Goal: Book appointment/travel/reservation

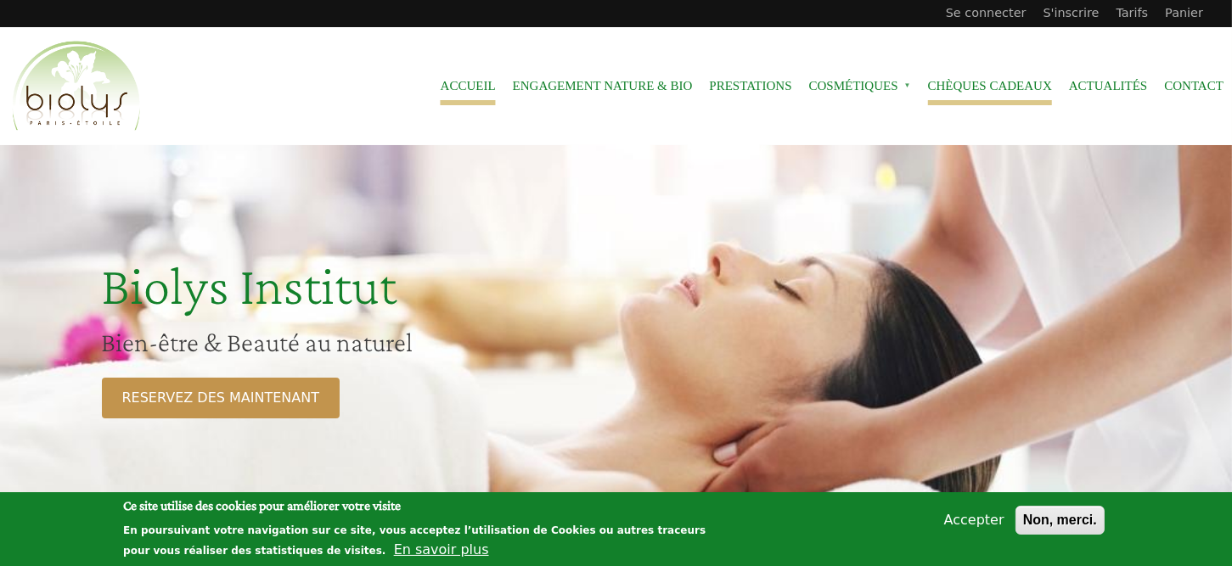
click at [994, 82] on link "Chèques cadeaux" at bounding box center [990, 86] width 124 height 38
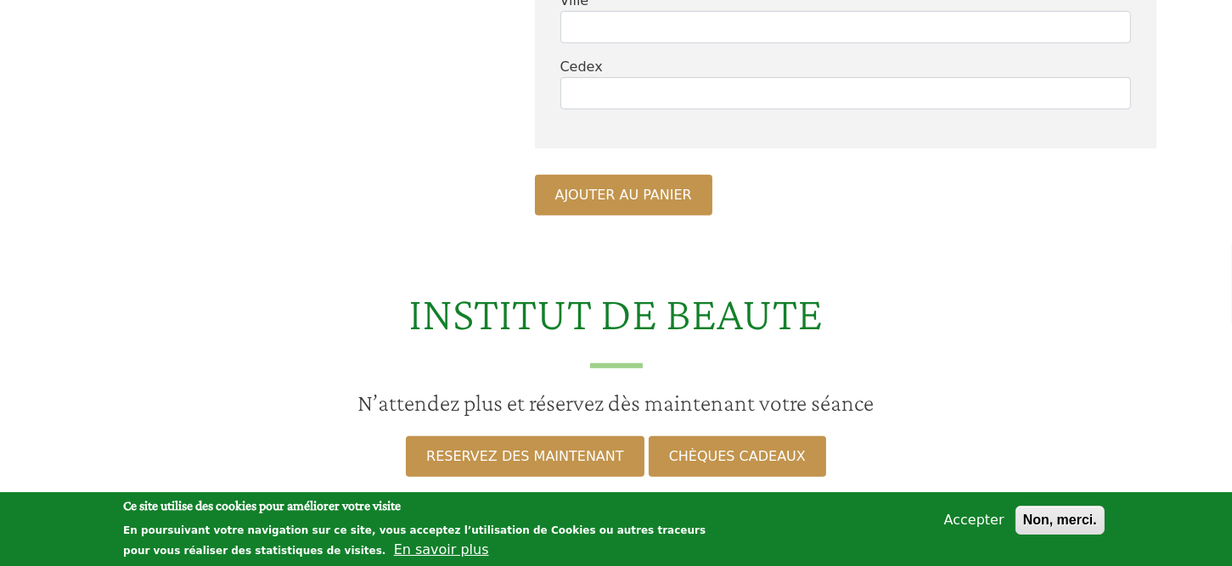
scroll to position [1359, 0]
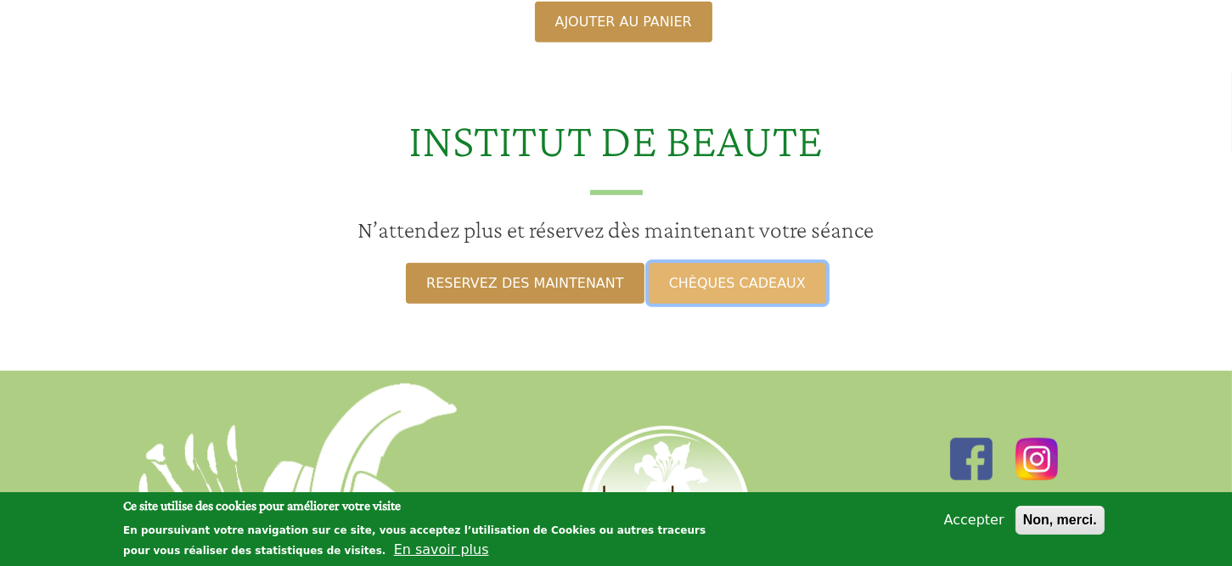
click at [716, 304] on link "CHÈQUES CADEAUX" at bounding box center [737, 283] width 177 height 41
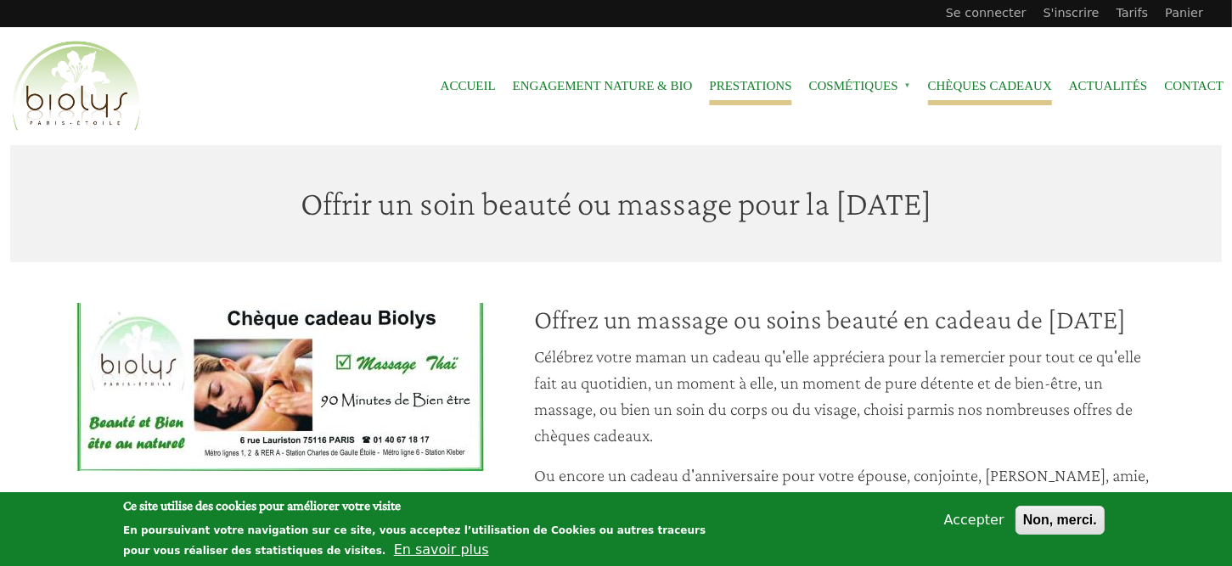
click at [723, 86] on link "Prestations" at bounding box center [750, 86] width 82 height 38
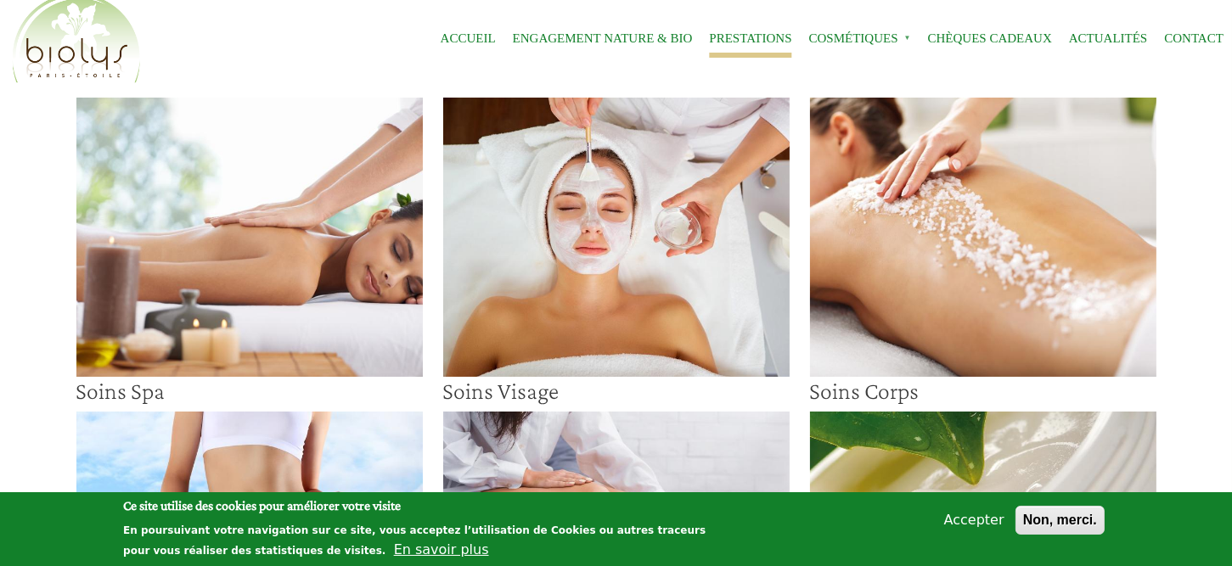
scroll to position [85, 0]
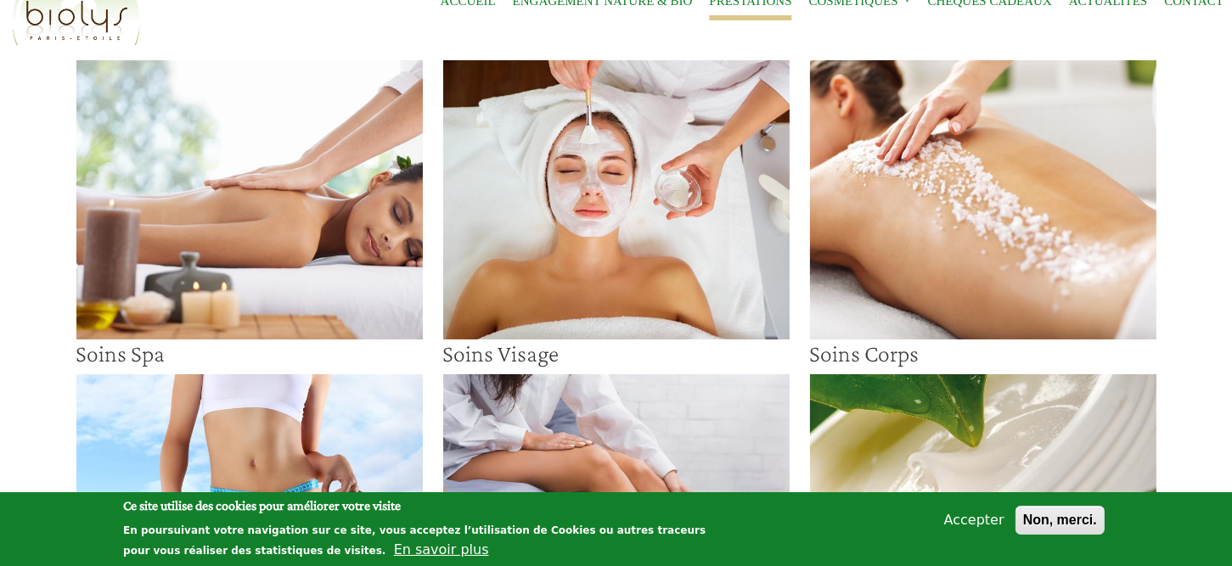
click at [574, 163] on img at bounding box center [616, 199] width 346 height 279
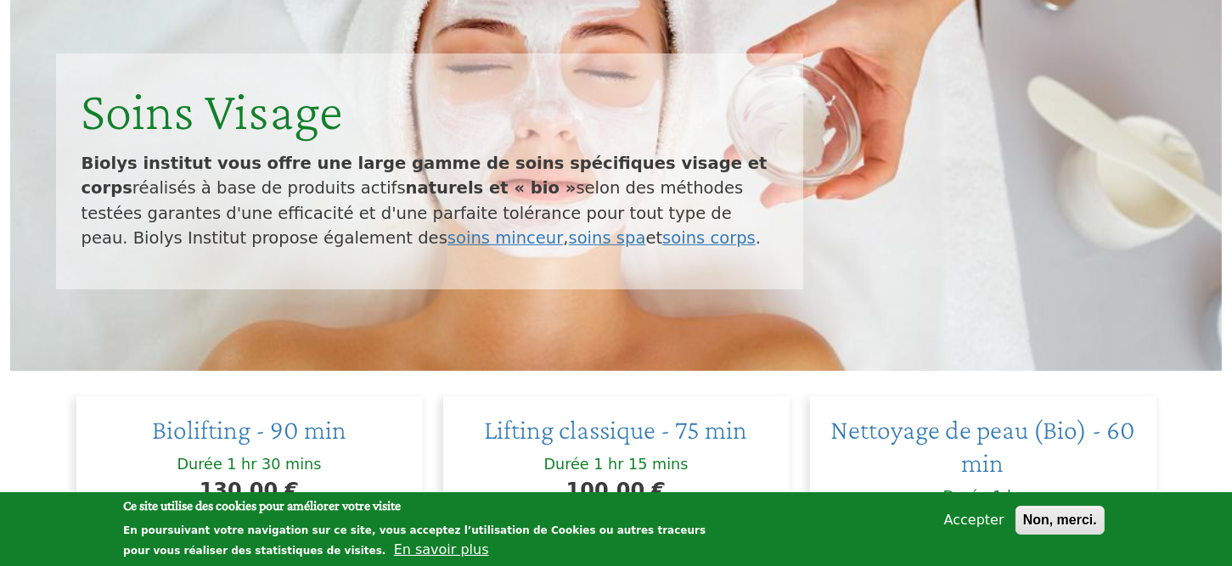
scroll to position [255, 0]
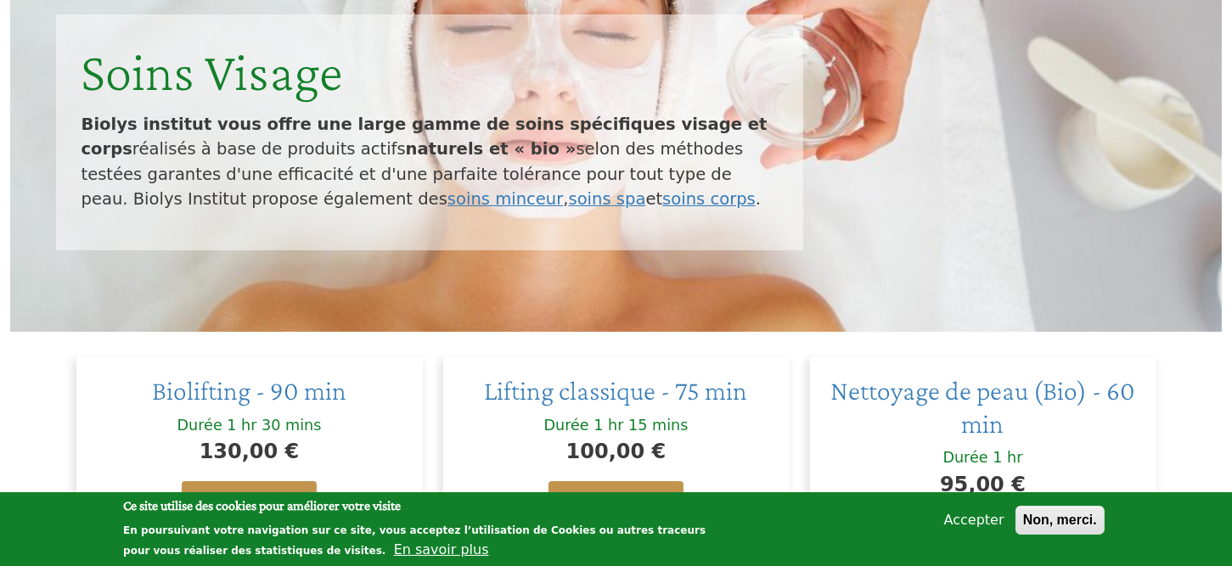
click at [988, 522] on button "Accepter" at bounding box center [974, 520] width 74 height 20
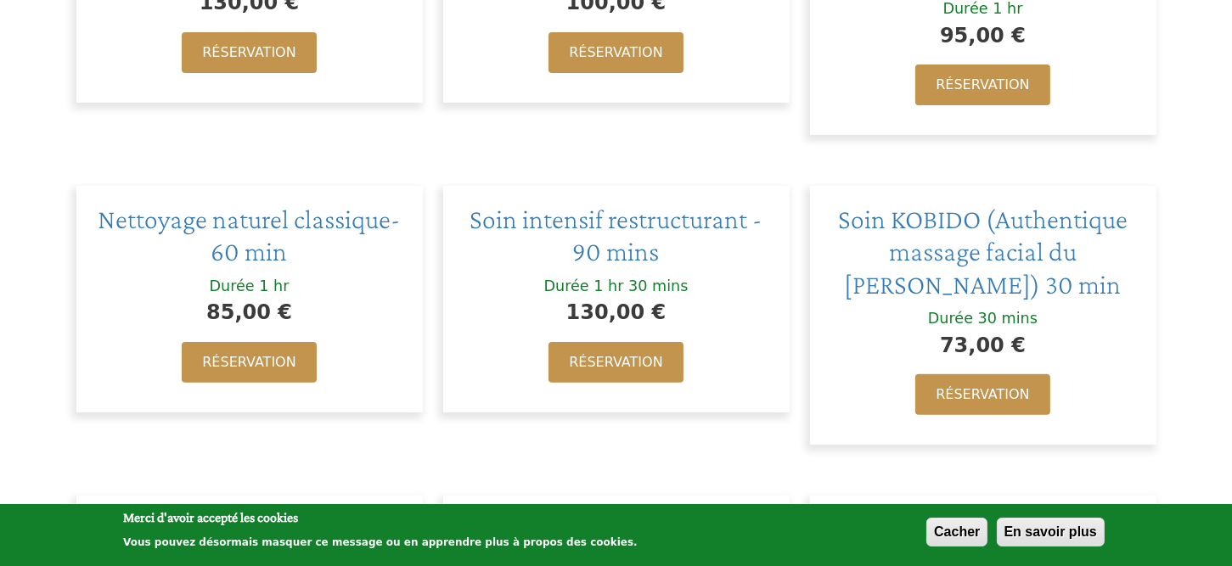
scroll to position [679, 0]
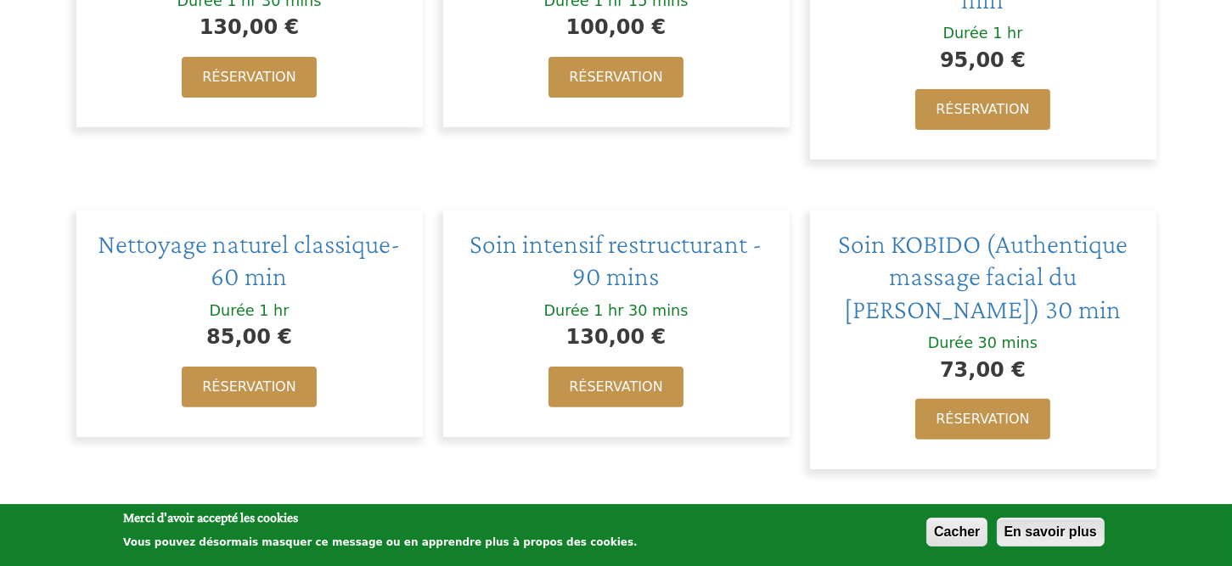
click at [1022, 535] on button "En savoir plus" at bounding box center [1051, 532] width 108 height 29
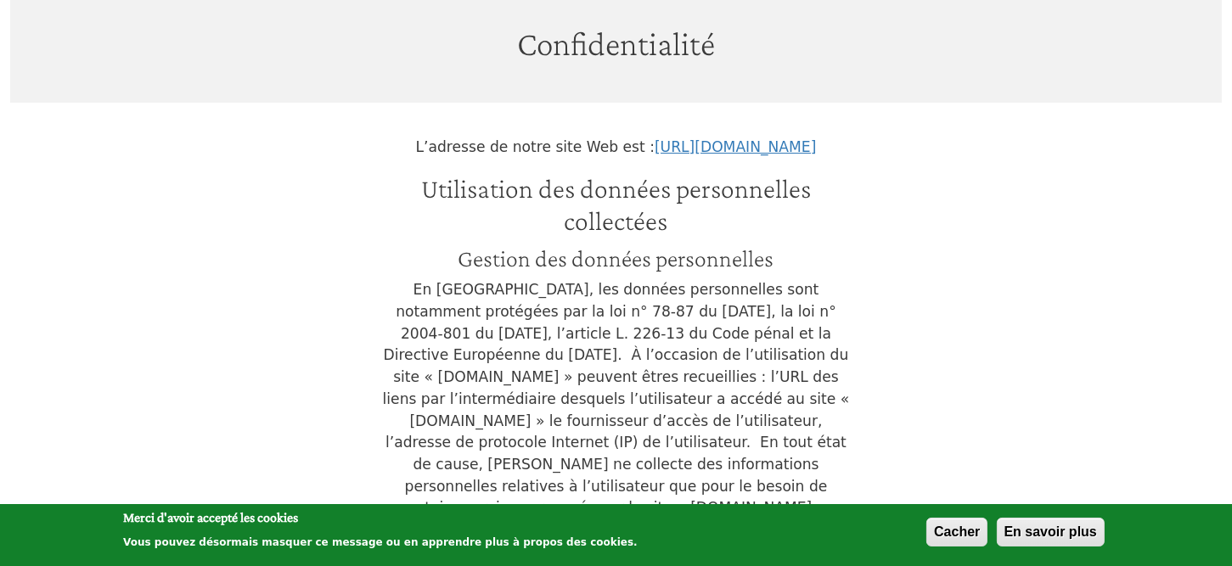
scroll to position [170, 0]
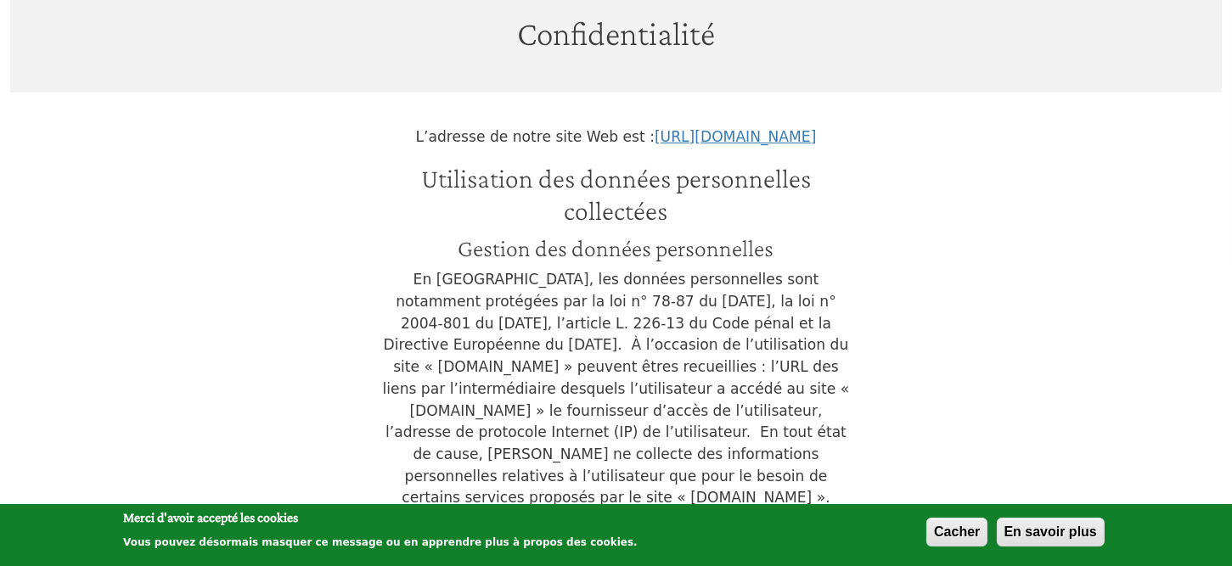
drag, startPoint x: 971, startPoint y: 530, endPoint x: 974, endPoint y: 467, distance: 62.9
click at [971, 530] on button "Cacher" at bounding box center [956, 532] width 61 height 29
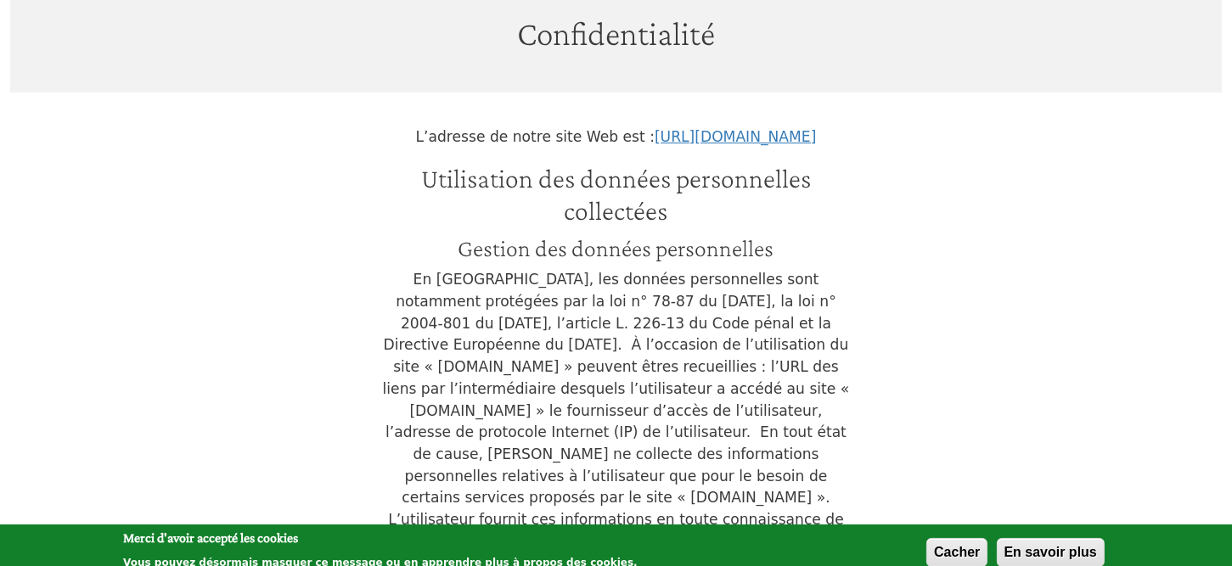
scroll to position [0, 0]
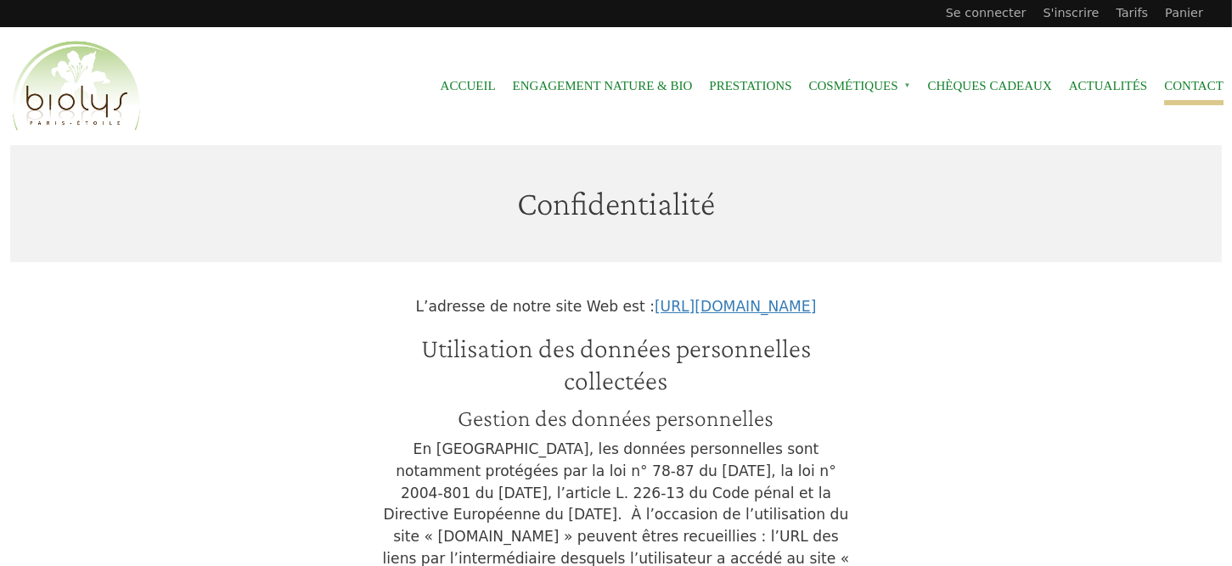
click at [1183, 90] on link "Contact" at bounding box center [1193, 86] width 59 height 38
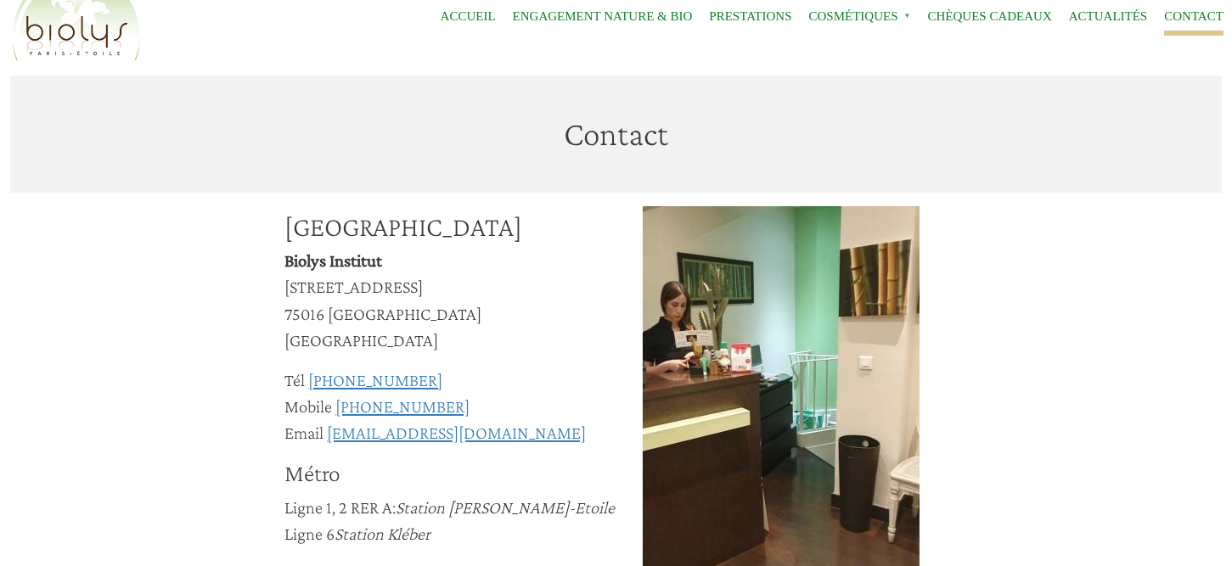
scroll to position [170, 0]
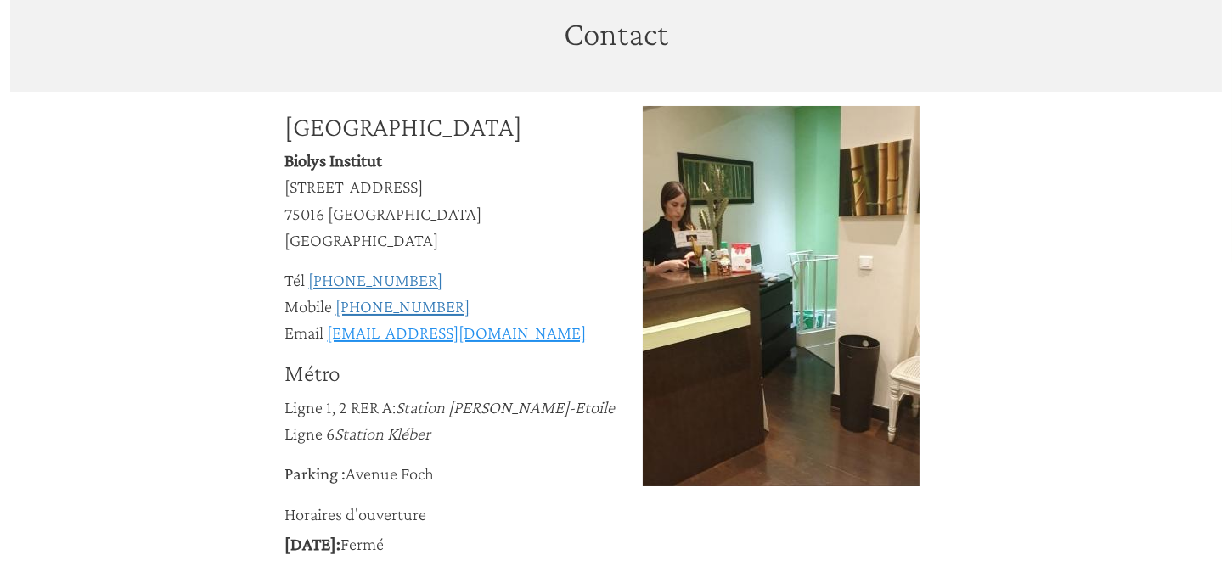
click at [412, 339] on link "[EMAIL_ADDRESS][DOMAIN_NAME]" at bounding box center [457, 333] width 259 height 20
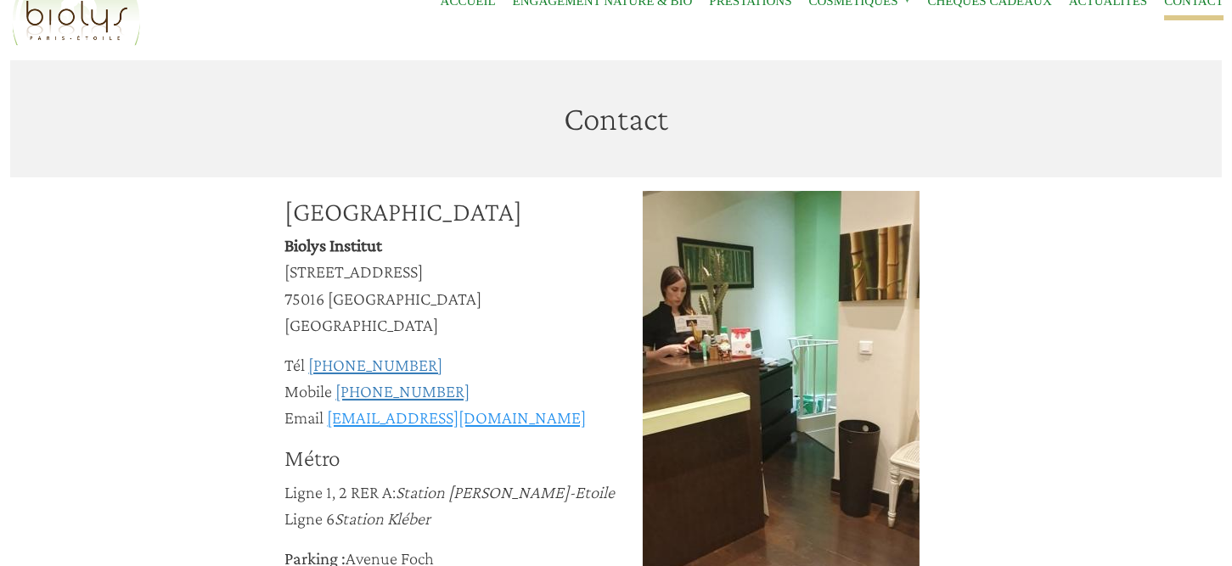
scroll to position [0, 0]
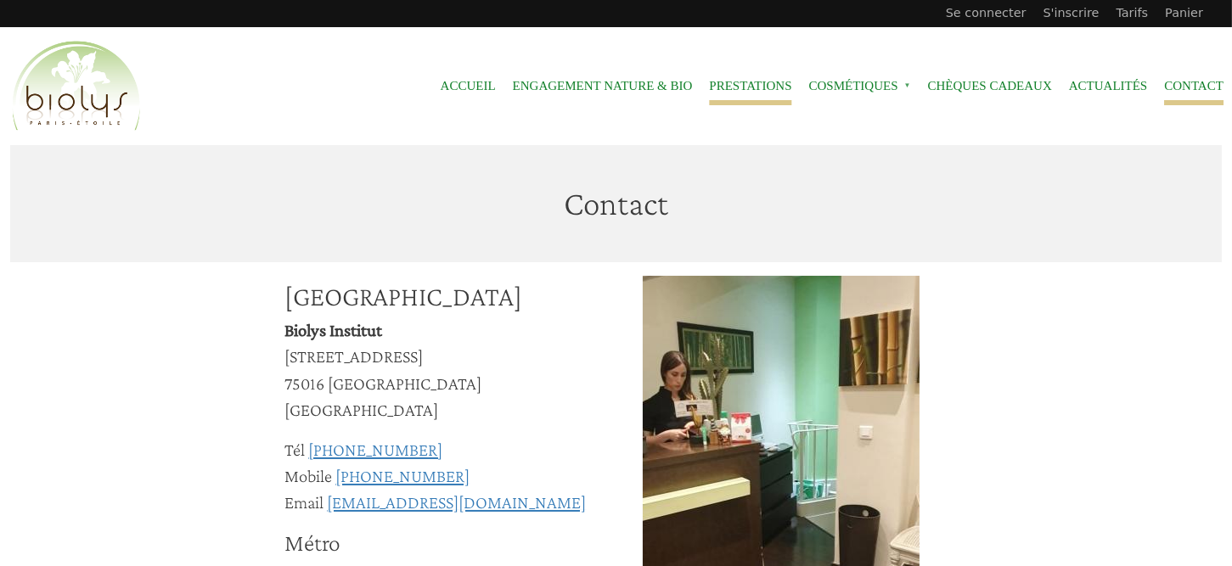
click at [751, 86] on link "Prestations" at bounding box center [750, 86] width 82 height 38
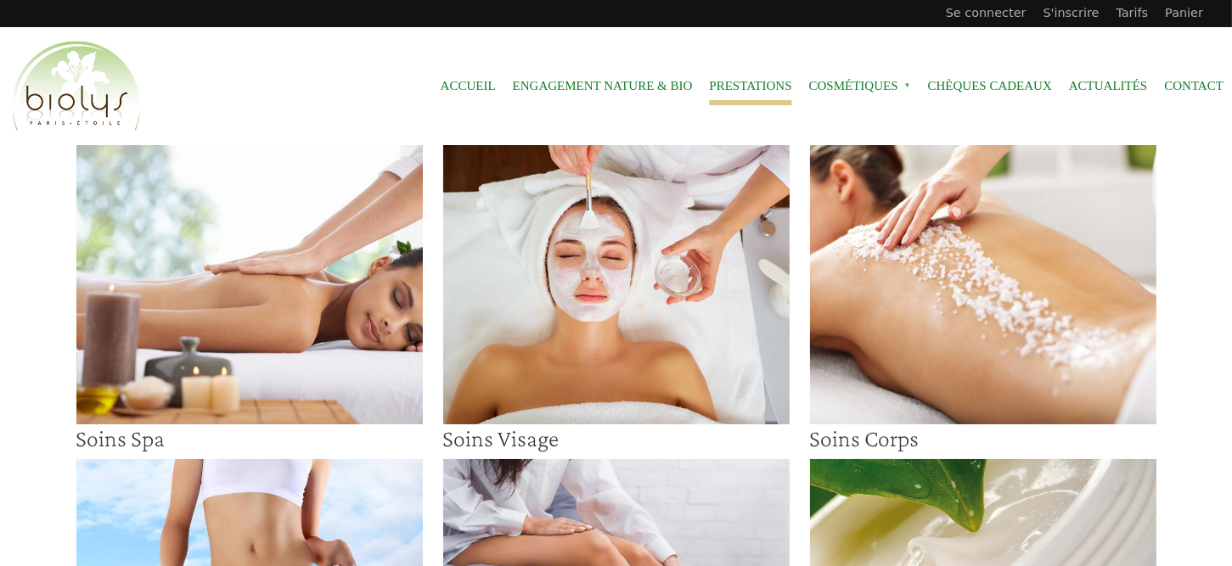
click at [625, 248] on img at bounding box center [616, 284] width 346 height 279
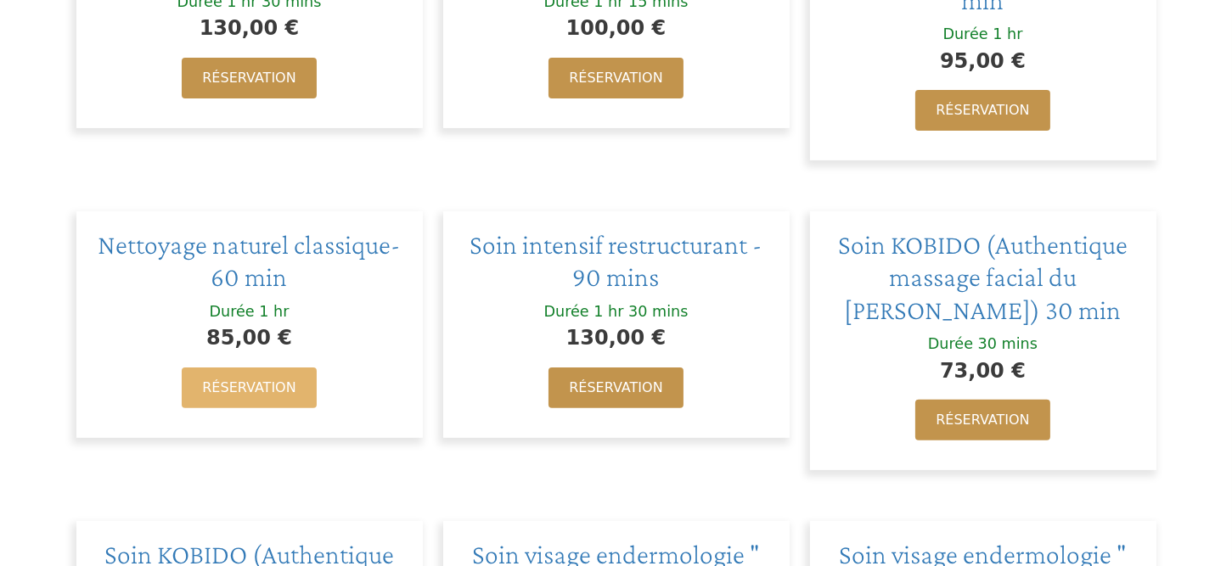
scroll to position [679, 0]
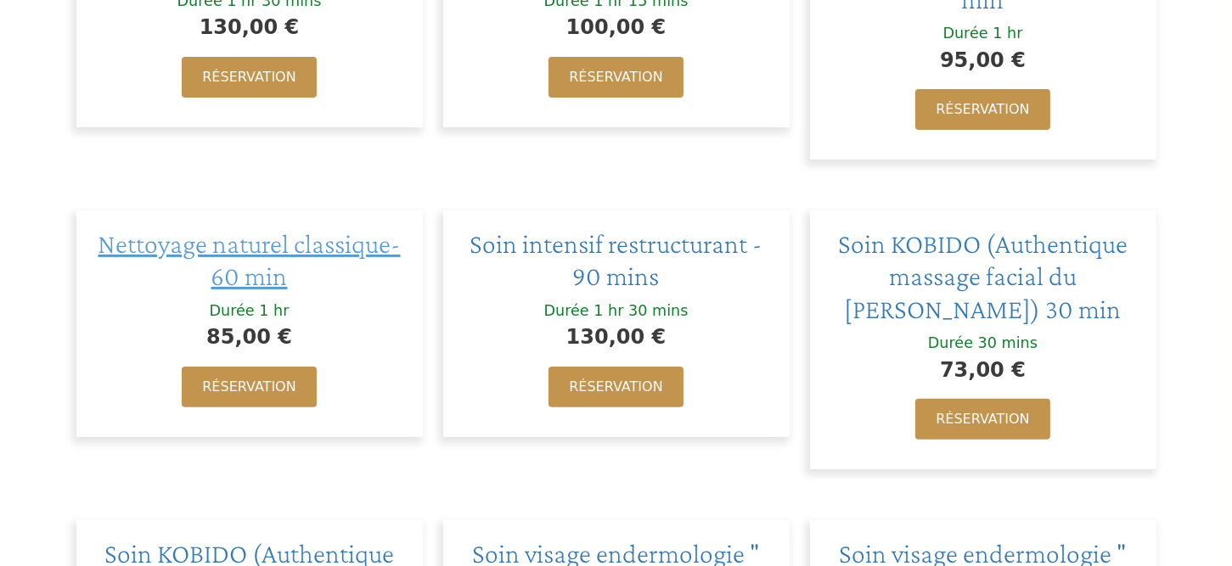
click at [273, 288] on span "Nettoyage naturel classique- 60 min" at bounding box center [250, 259] width 302 height 63
